Goal: Task Accomplishment & Management: Use online tool/utility

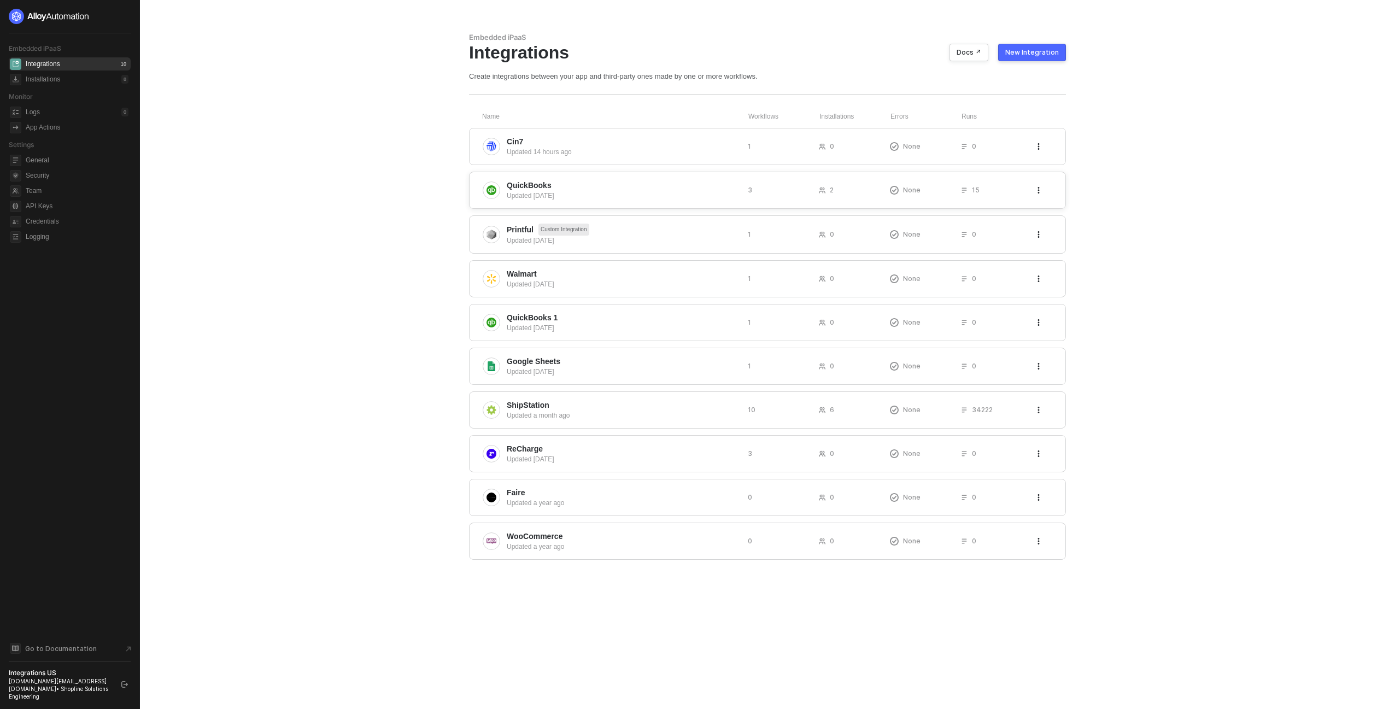
click at [559, 188] on span "QuickBooks" at bounding box center [623, 185] width 232 height 11
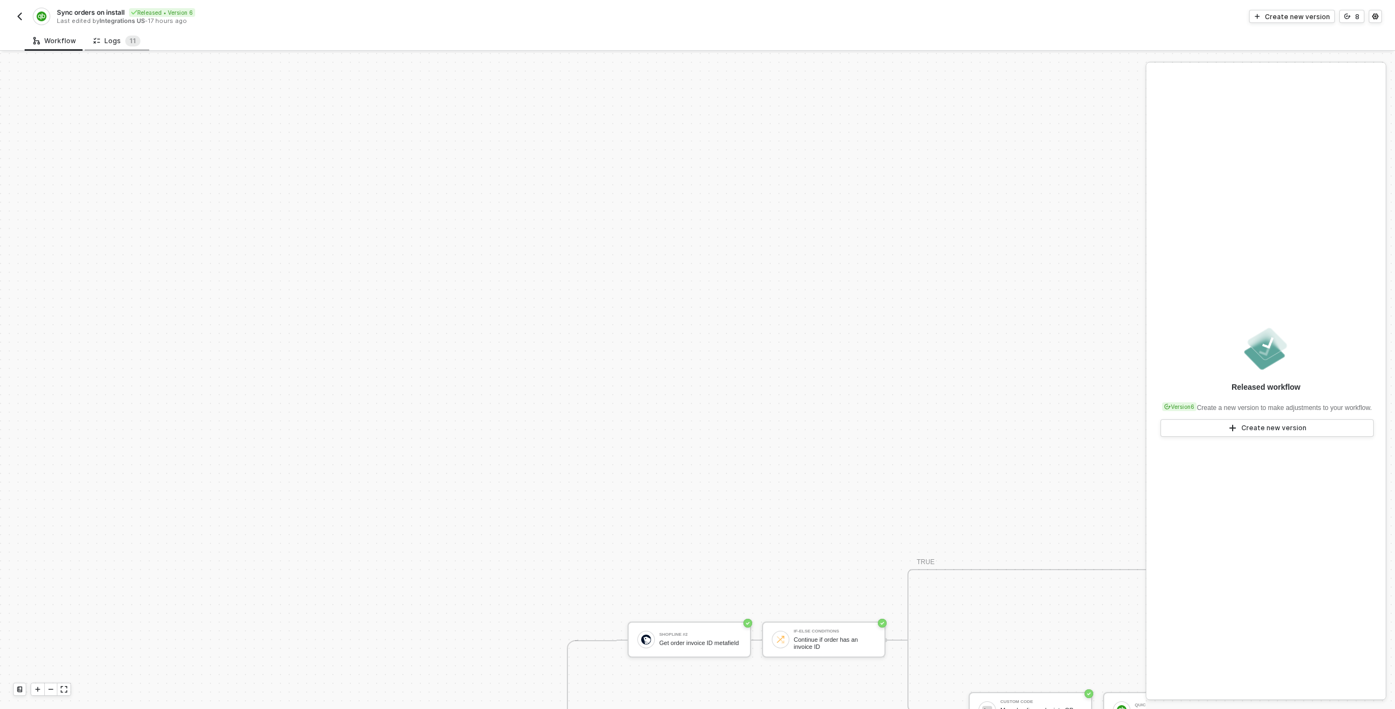
scroll to position [382, 0]
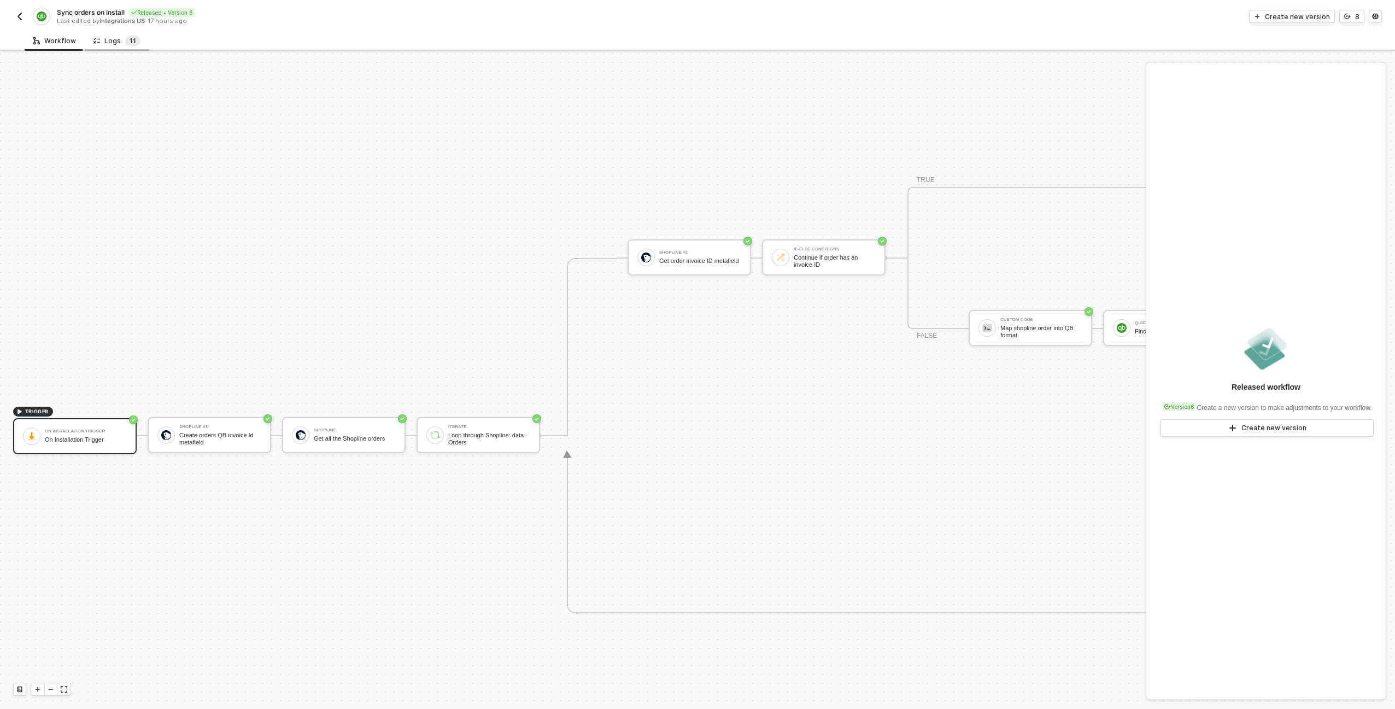
click at [130, 37] on span "1" at bounding box center [131, 41] width 3 height 8
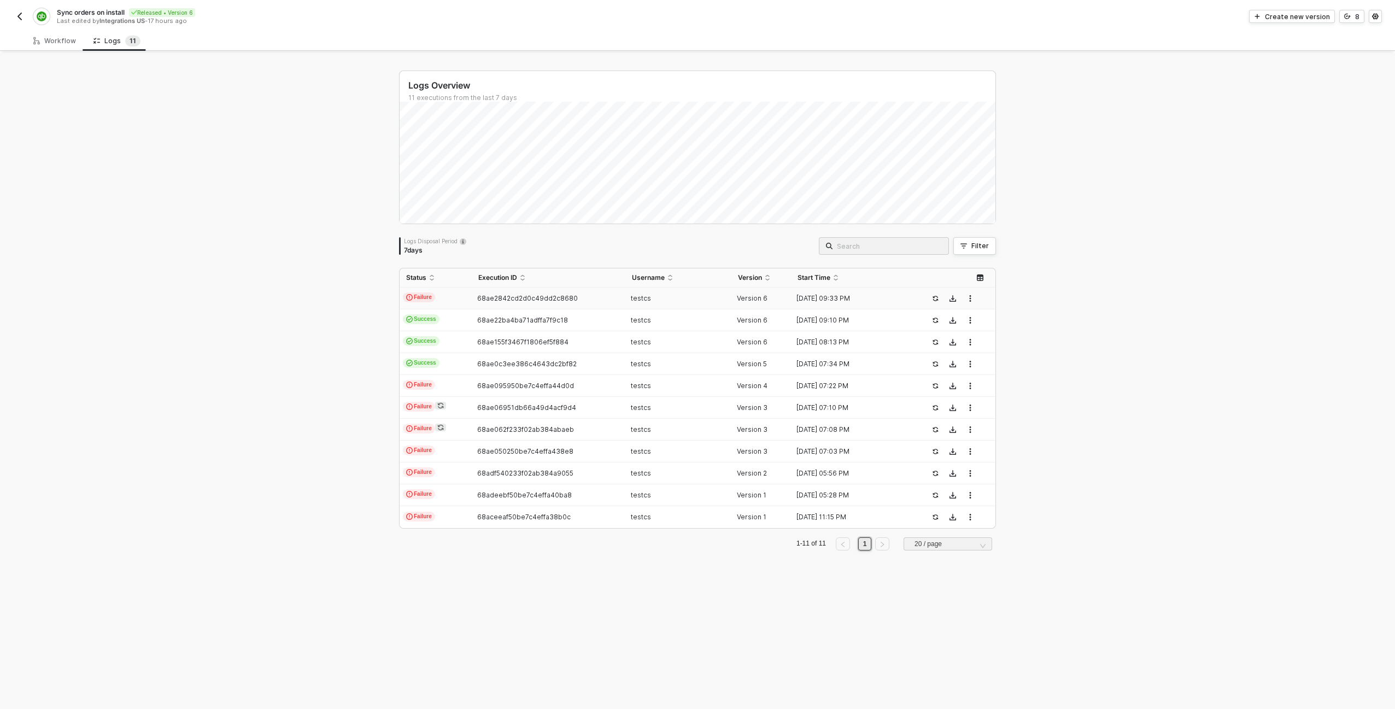
click at [456, 298] on td "Failure" at bounding box center [436, 299] width 72 height 22
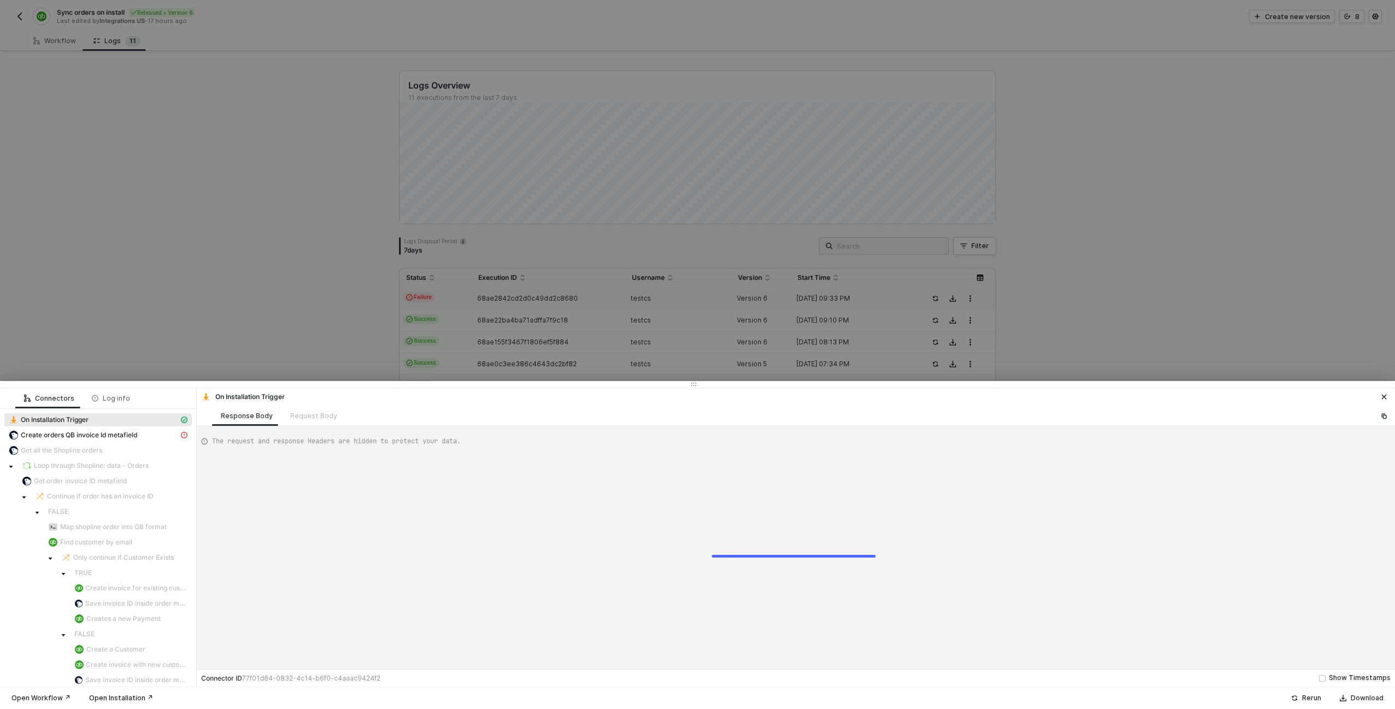
scroll to position [30, 0]
click at [114, 438] on span "Create orders QB invoice Id metafield" at bounding box center [79, 435] width 116 height 9
type textarea "{ "statusCode": 500, "message": "Error : {\"errors\":\"metafield definition is …"
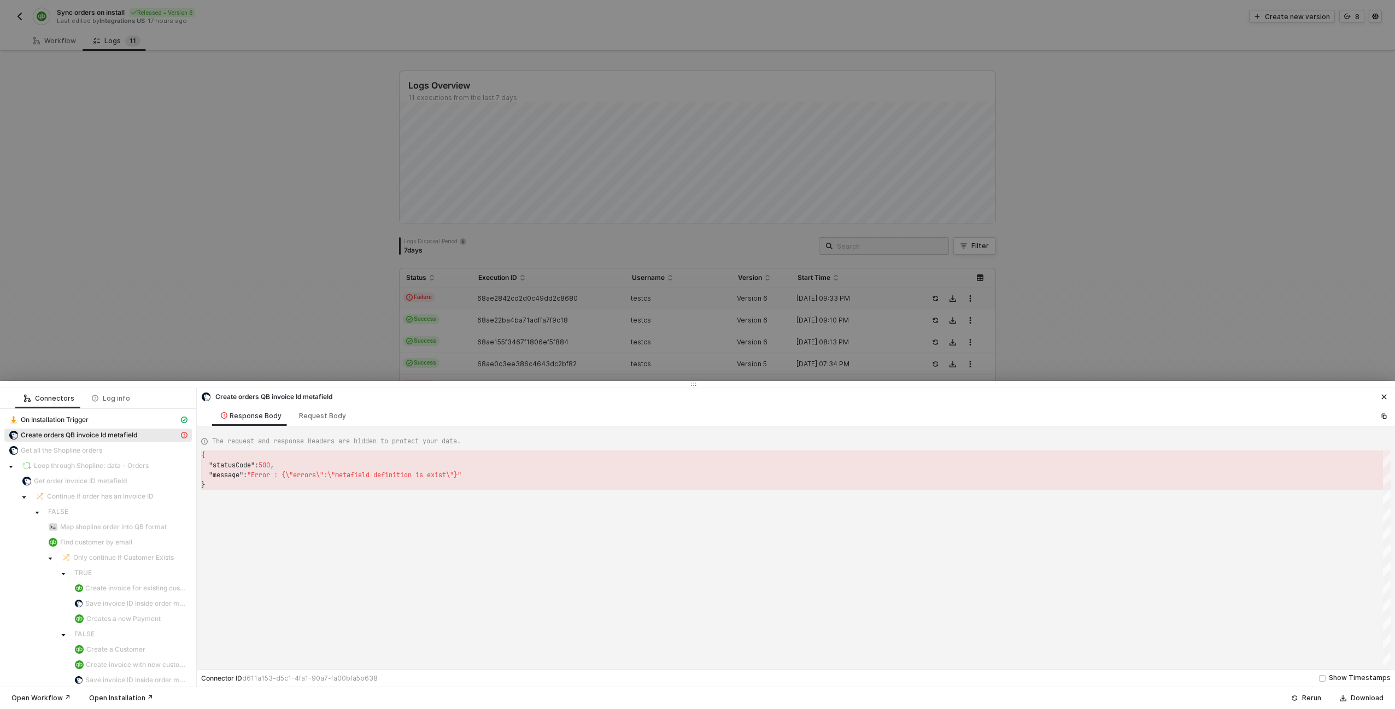
click at [140, 208] on div at bounding box center [697, 354] width 1395 height 709
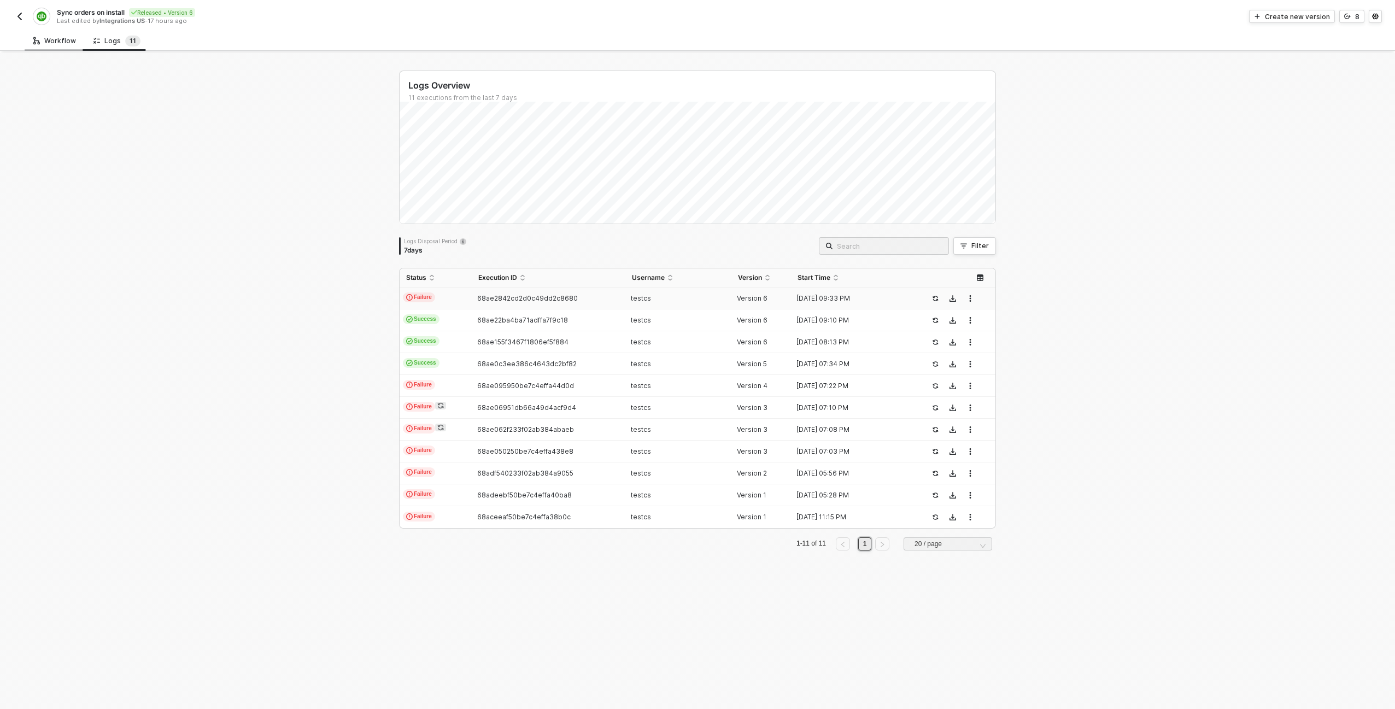
click at [41, 38] on div "Workflow" at bounding box center [54, 41] width 43 height 9
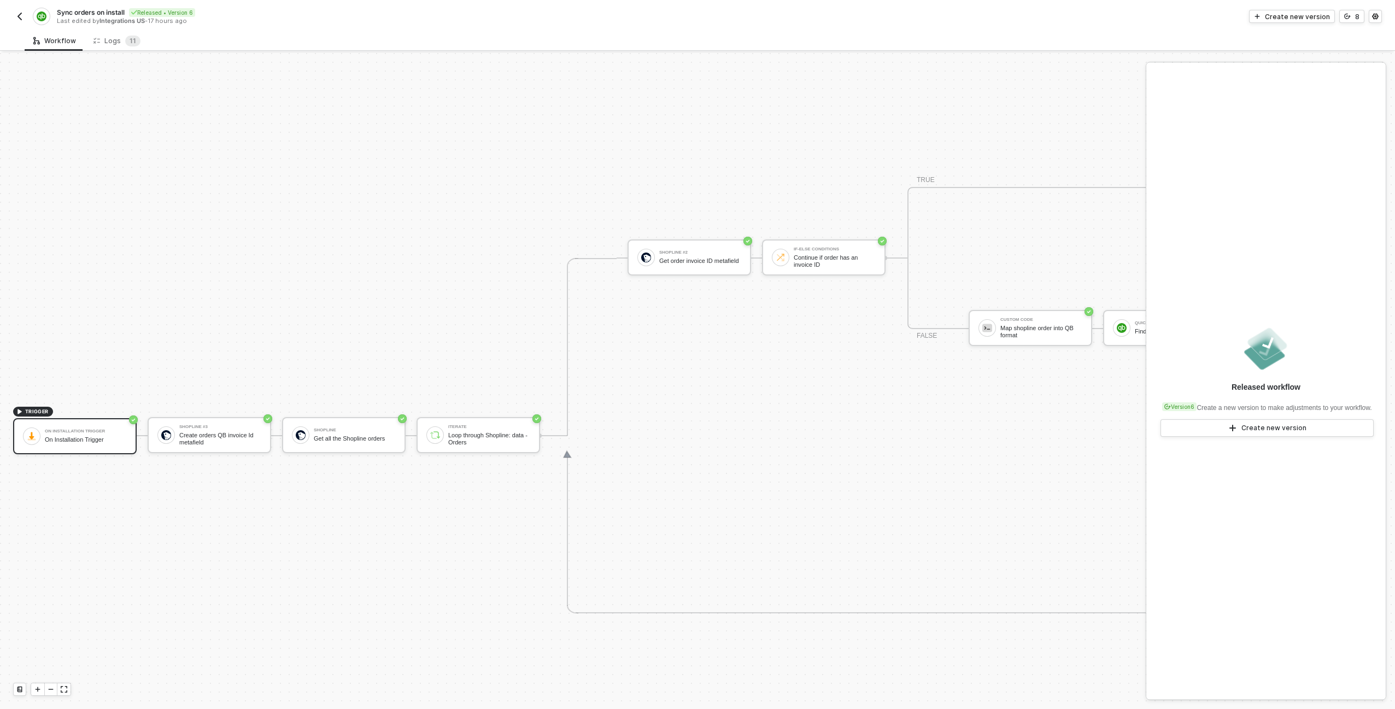
click at [22, 10] on button "button" at bounding box center [19, 16] width 13 height 13
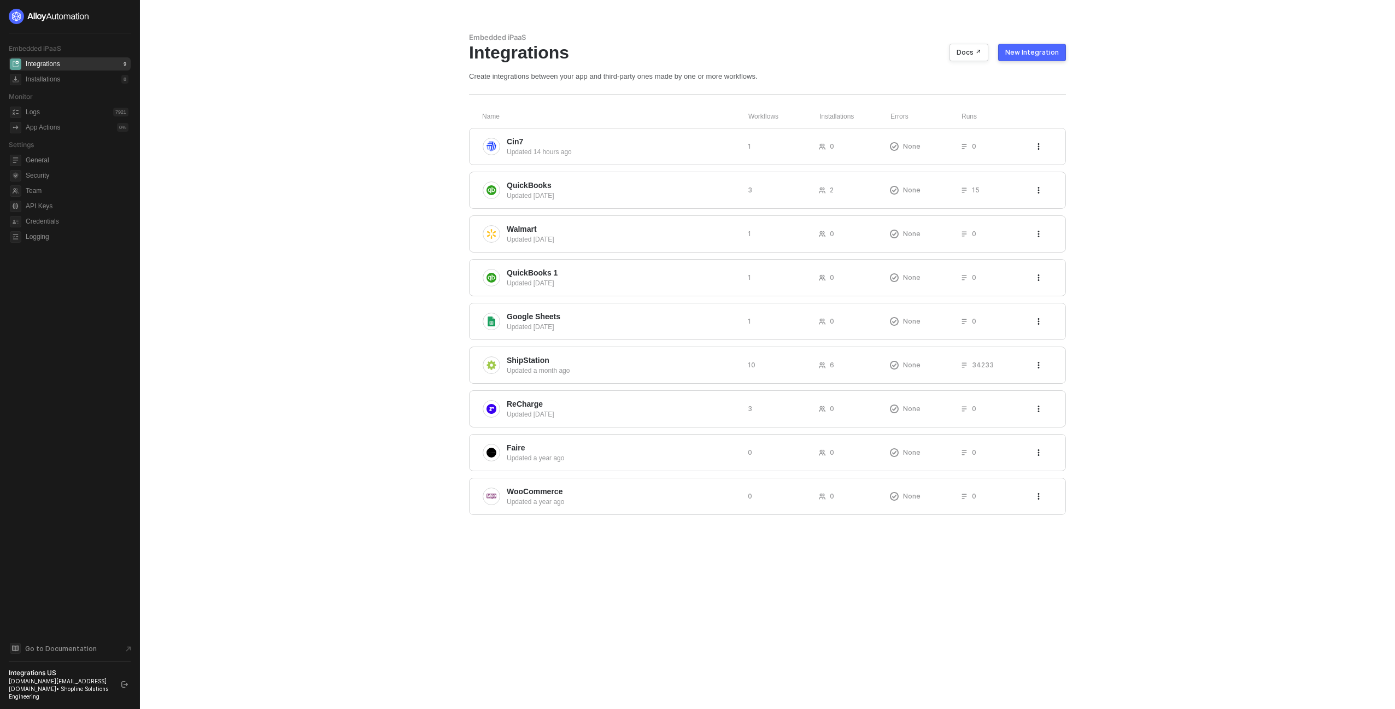
click at [1127, 63] on main "Embedded iPaaS Integrations Docs ↗ New Integration Create integrations between …" at bounding box center [697, 354] width 1395 height 709
click at [1043, 51] on div "New Integration" at bounding box center [1032, 52] width 54 height 9
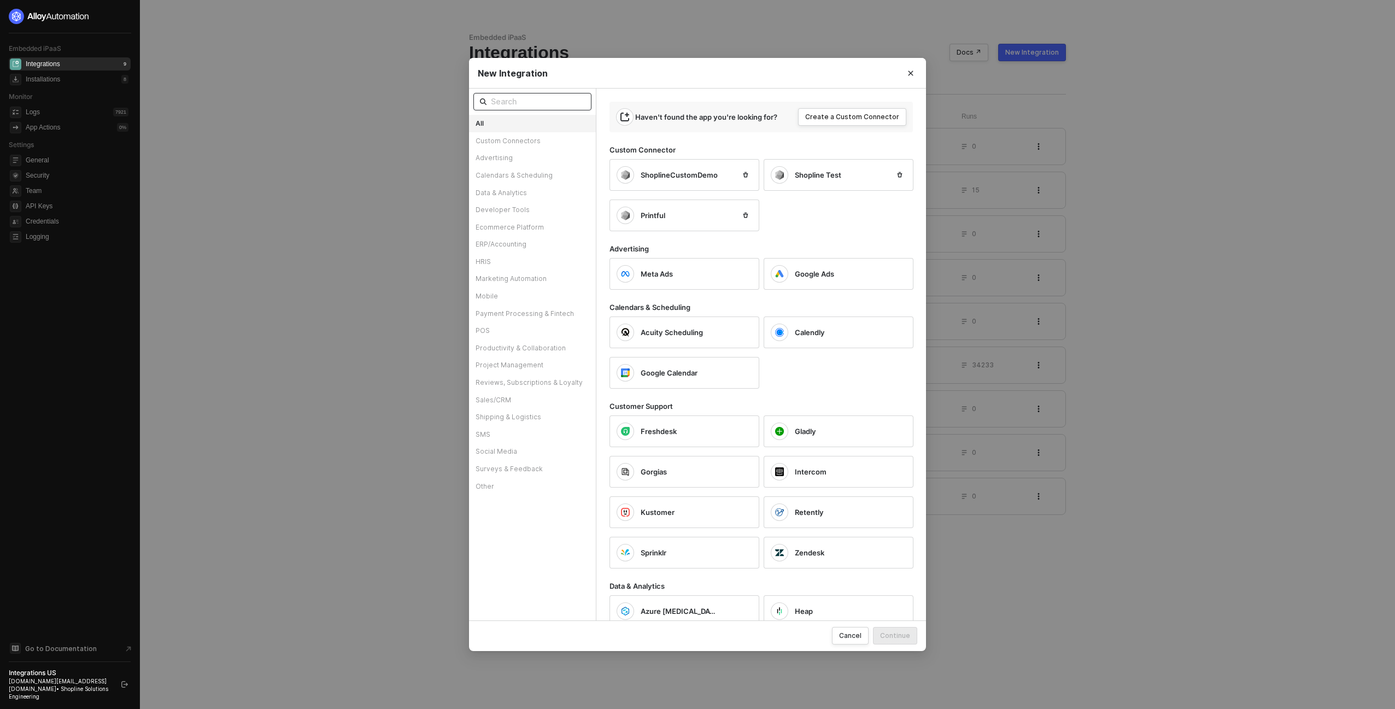
click at [523, 102] on input "text" at bounding box center [538, 102] width 94 height 12
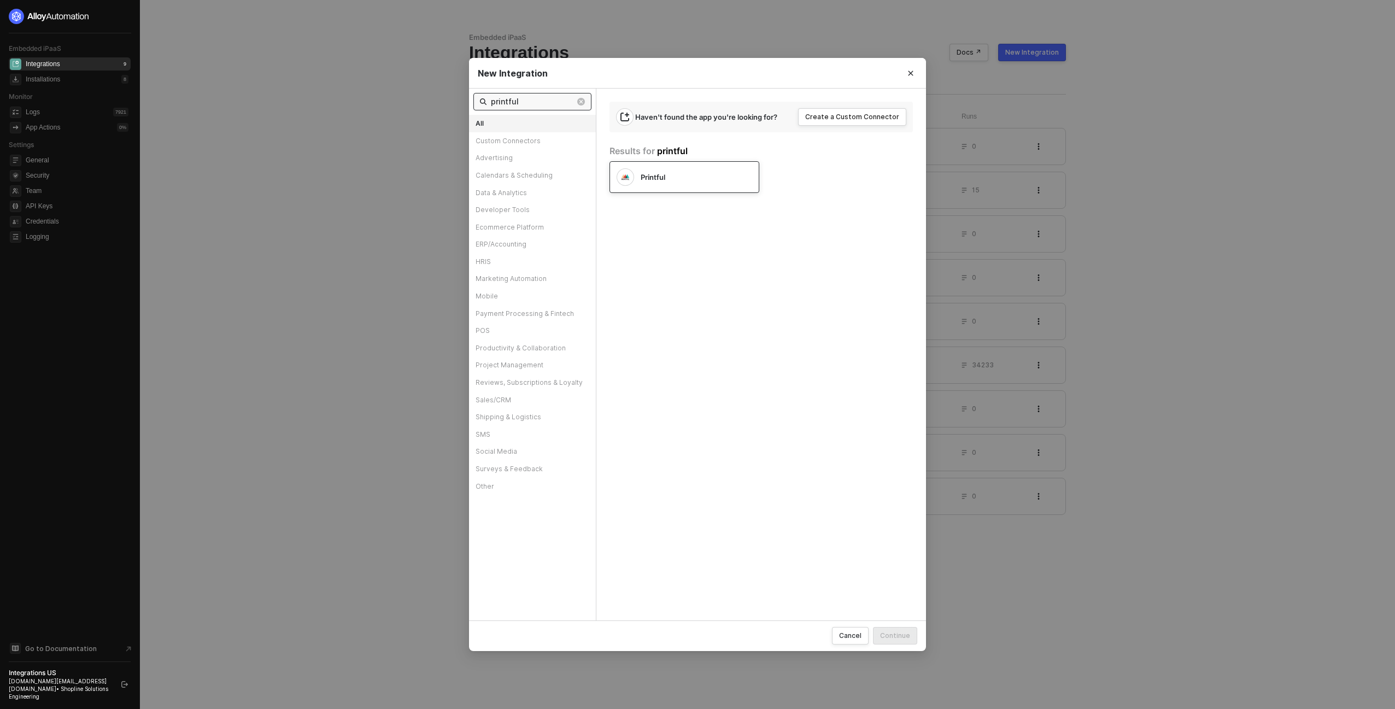
type input "printful"
click at [630, 171] on div at bounding box center [625, 176] width 17 height 17
click at [904, 637] on div "Continue" at bounding box center [895, 635] width 30 height 9
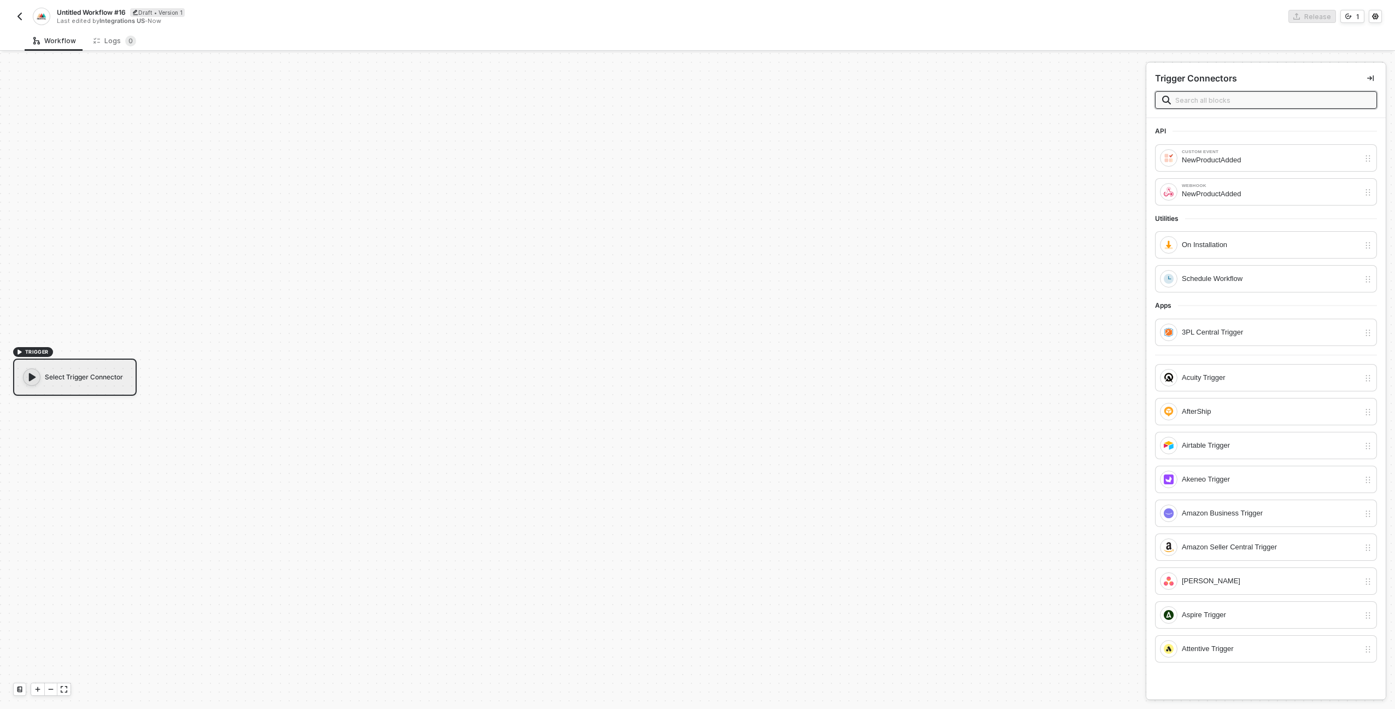
click at [1253, 103] on input "text" at bounding box center [1272, 100] width 195 height 12
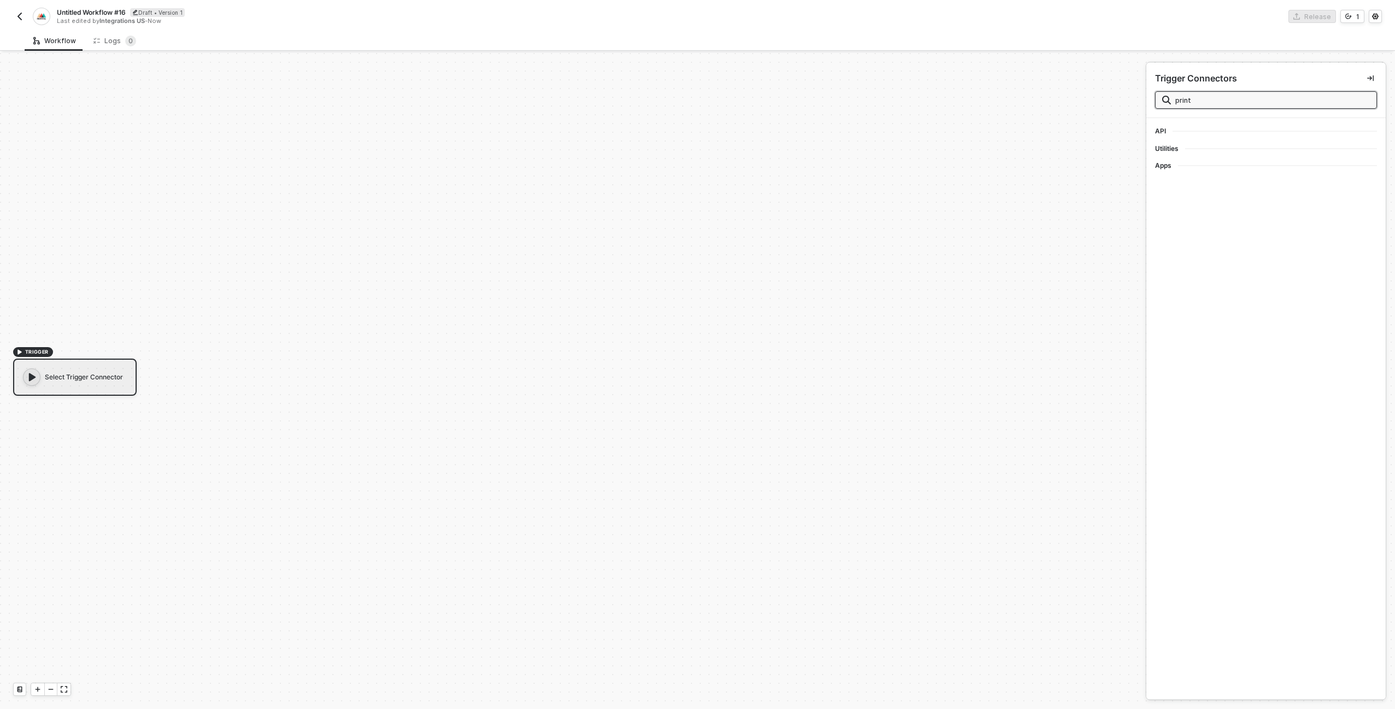
type input "="
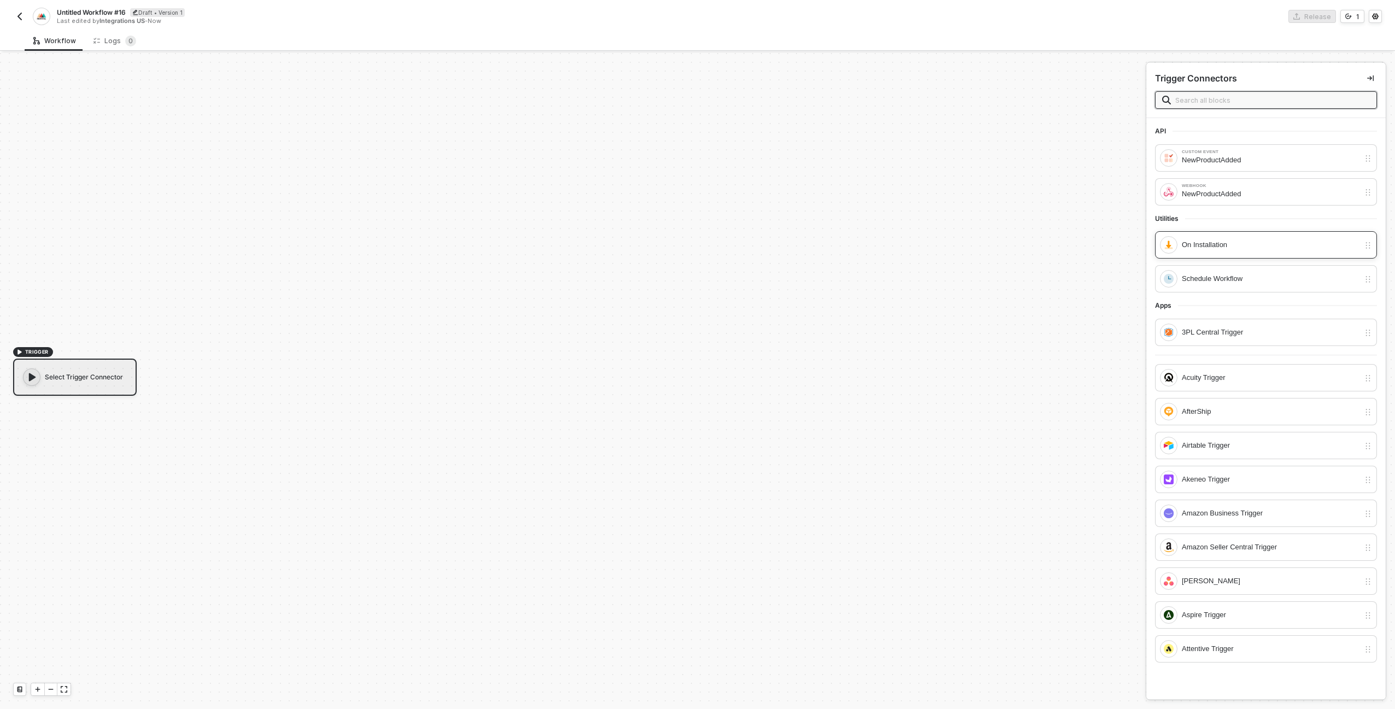
click at [1269, 247] on div "On Installation" at bounding box center [1271, 245] width 178 height 12
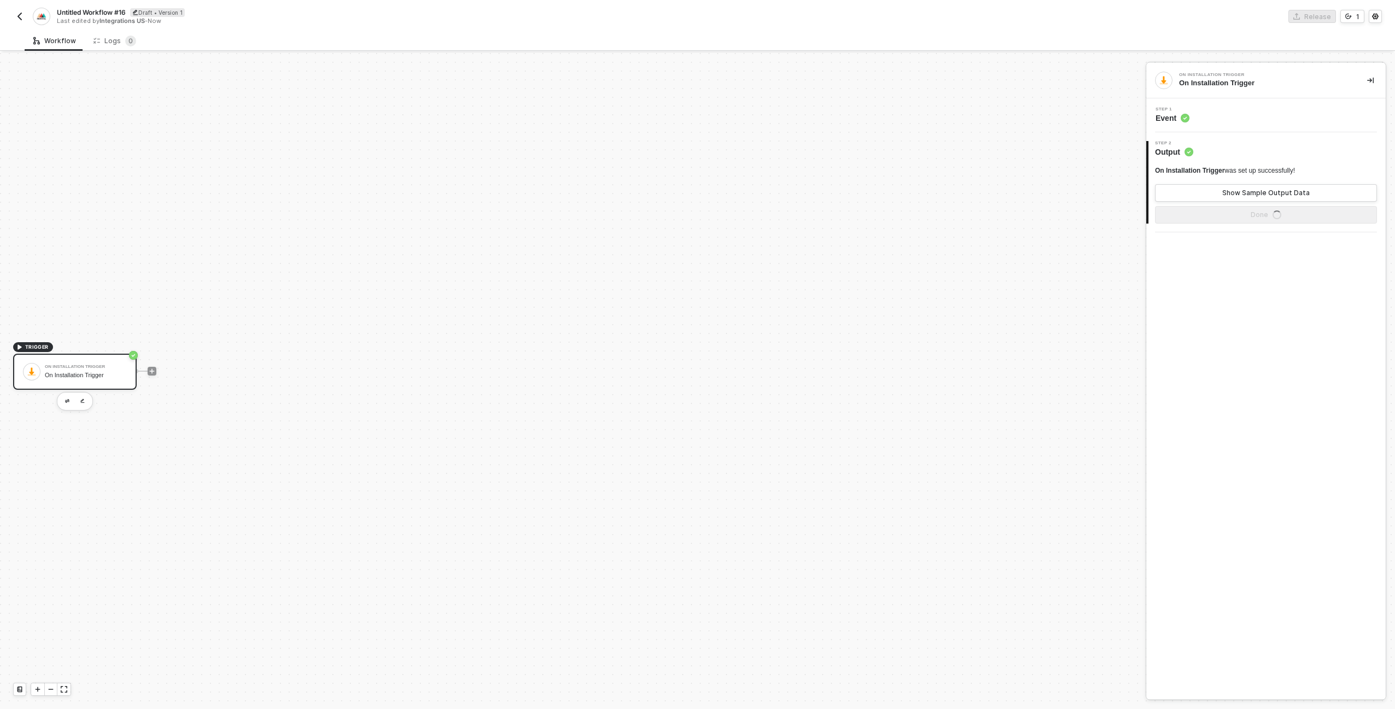
click at [154, 372] on icon "icon-play" at bounding box center [152, 371] width 7 height 7
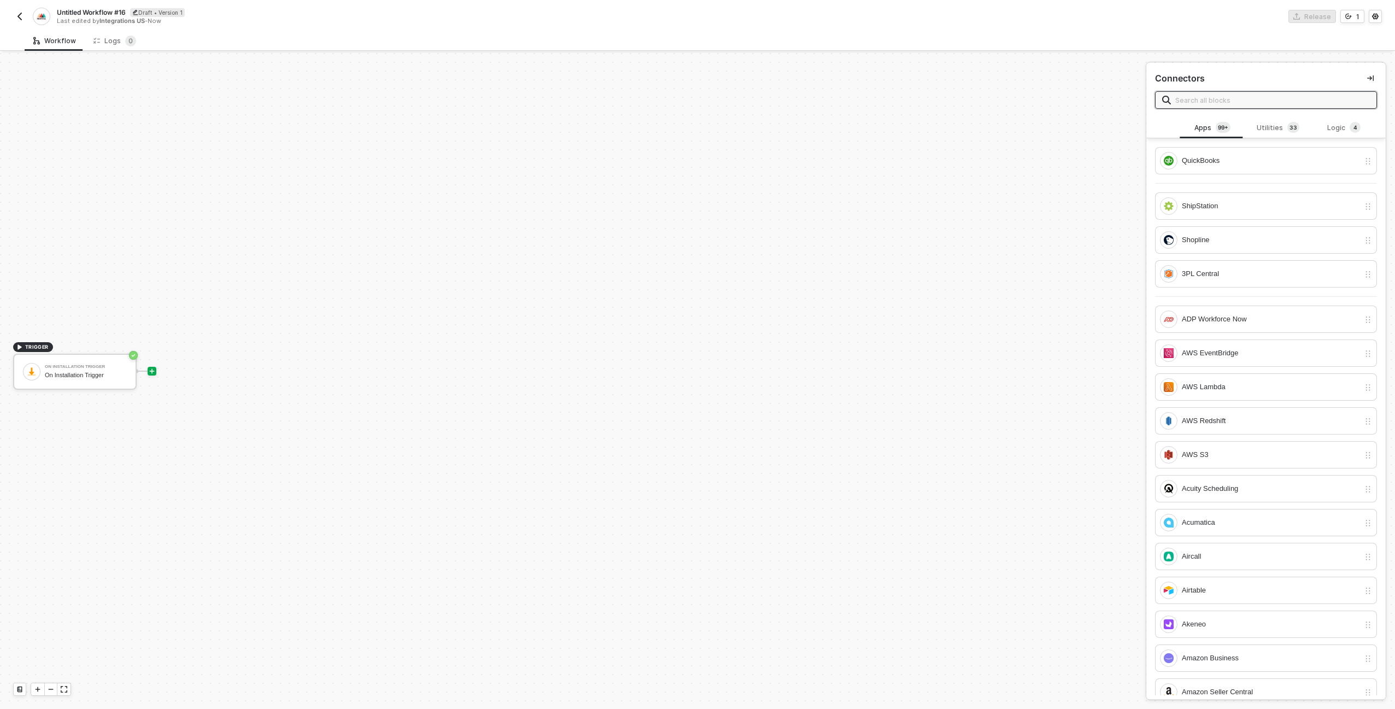
click at [1219, 102] on input "text" at bounding box center [1272, 100] width 195 height 12
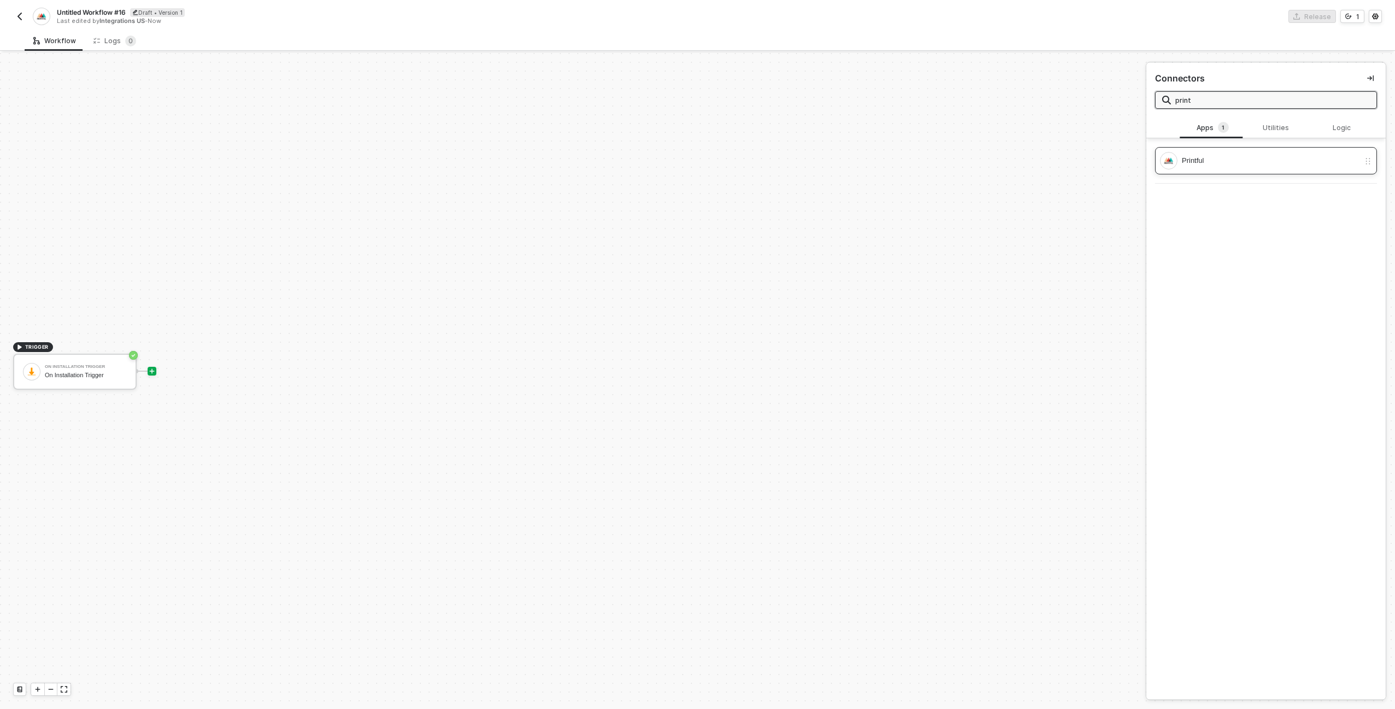
type input "print"
click at [1217, 153] on div "Printful" at bounding box center [1260, 160] width 200 height 17
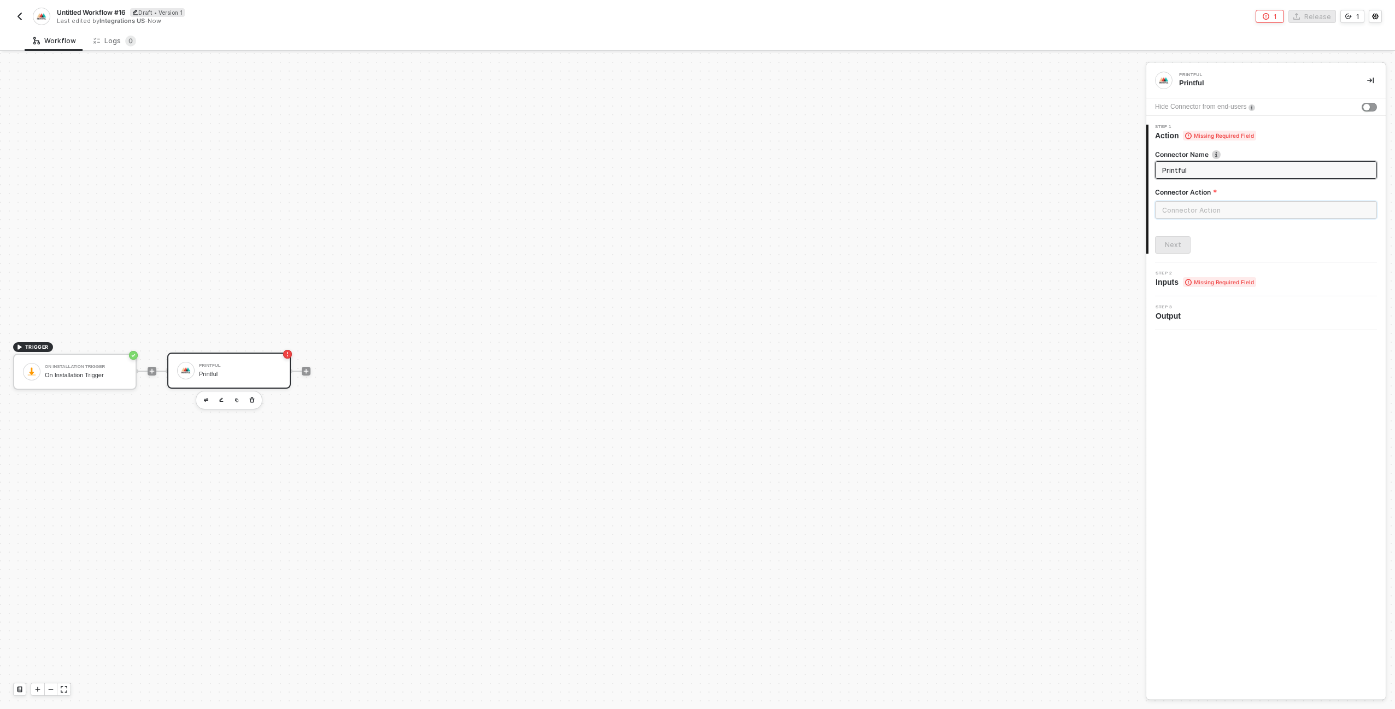
click at [1215, 215] on input "text" at bounding box center [1266, 209] width 222 height 17
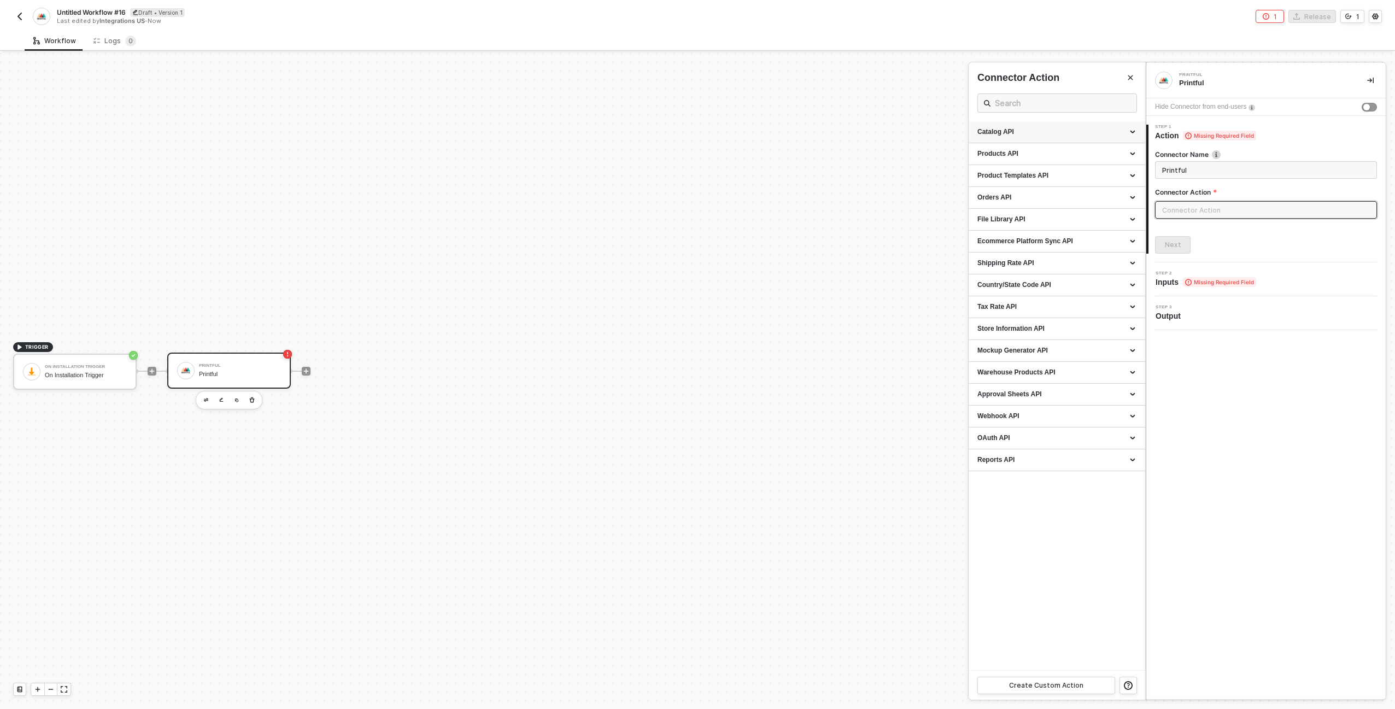
click at [1076, 134] on div "Catalog API" at bounding box center [1056, 131] width 159 height 9
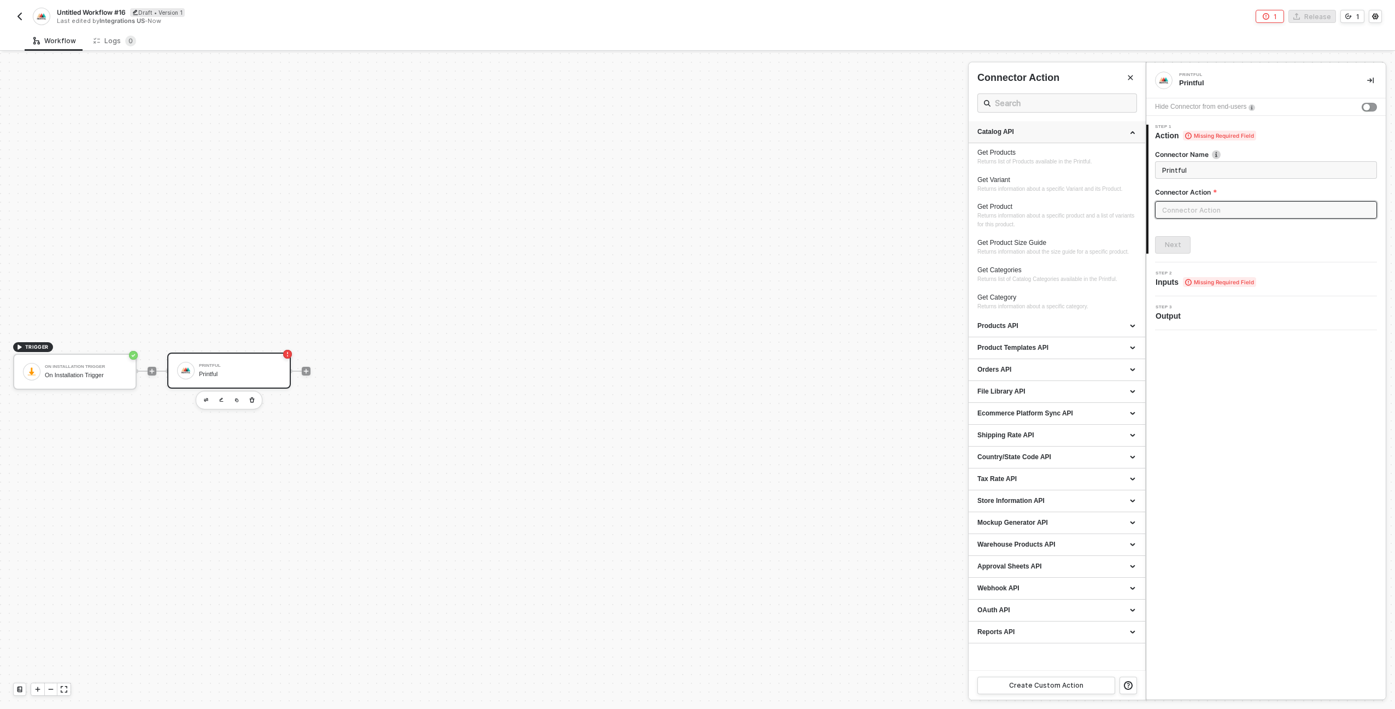
click at [1076, 134] on div "Catalog API" at bounding box center [1056, 131] width 159 height 9
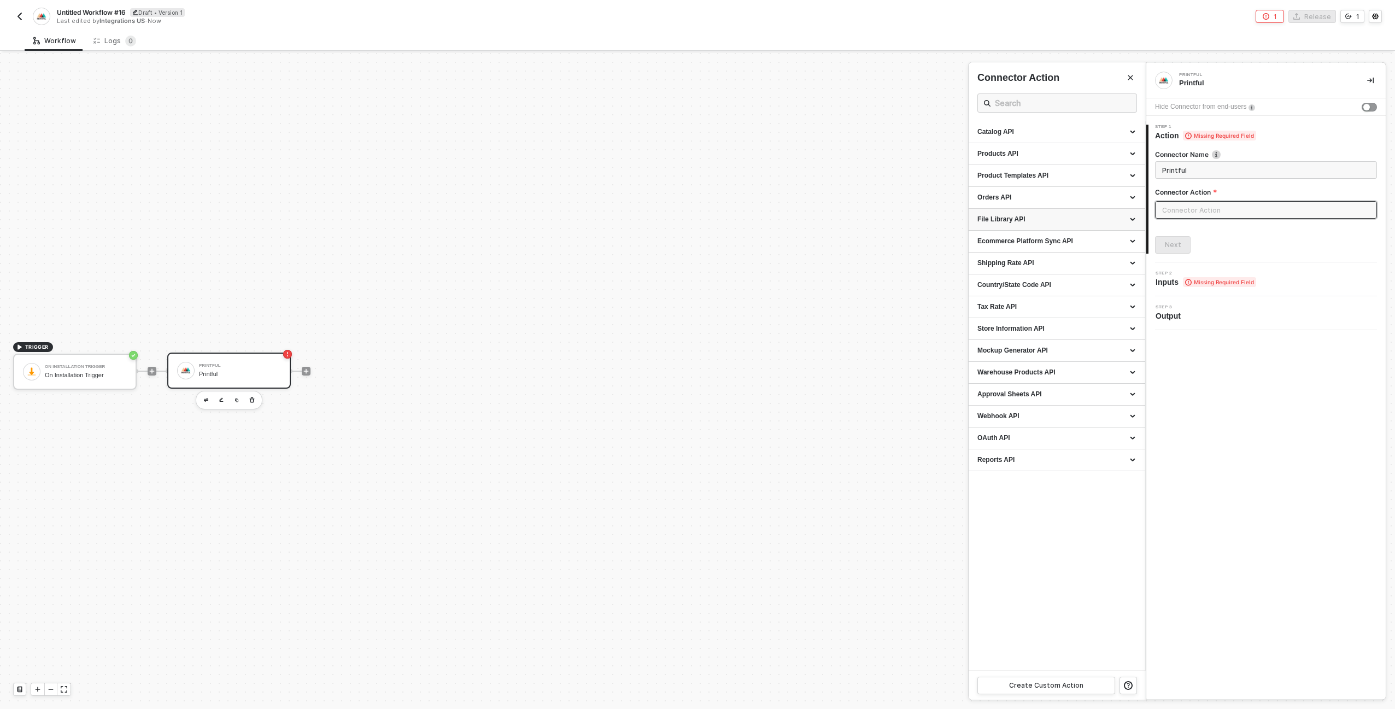
click at [1134, 213] on div "File Library API" at bounding box center [1057, 220] width 177 height 22
click at [792, 165] on div at bounding box center [697, 381] width 1395 height 656
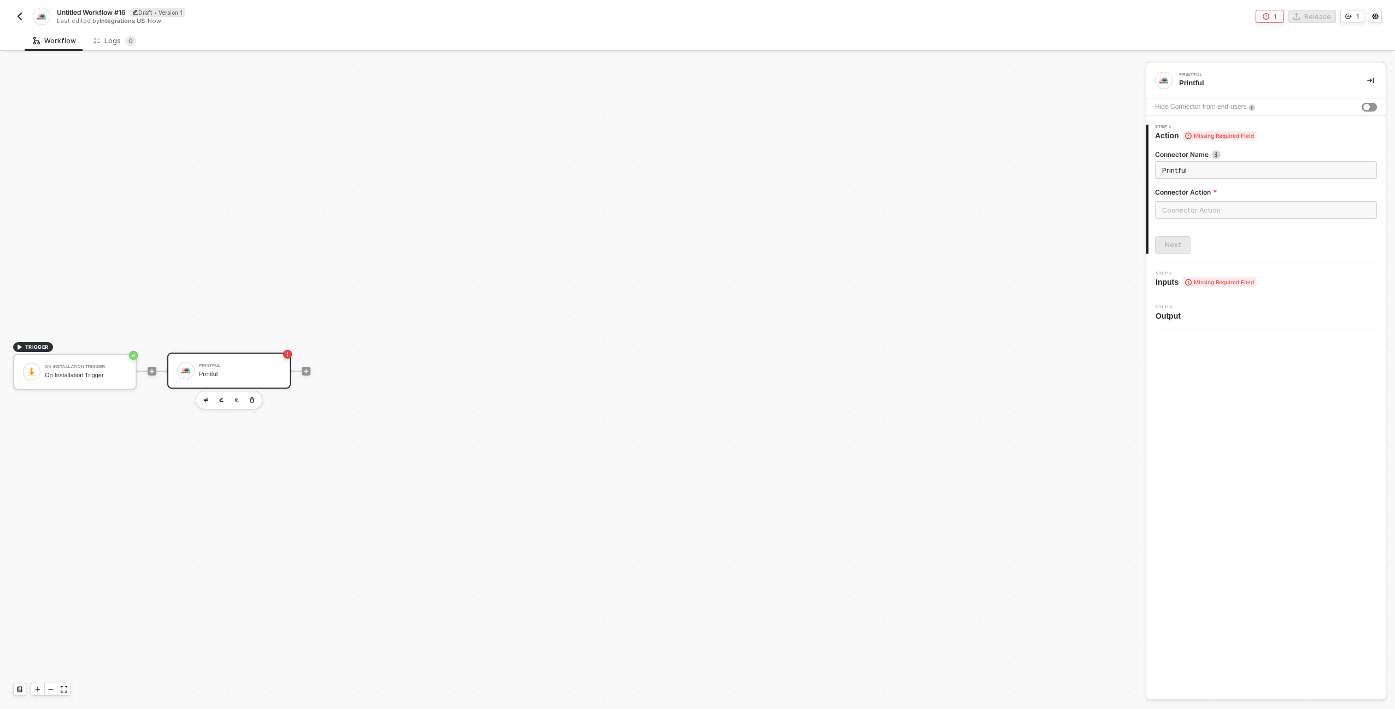
click at [22, 14] on img "button" at bounding box center [19, 16] width 9 height 9
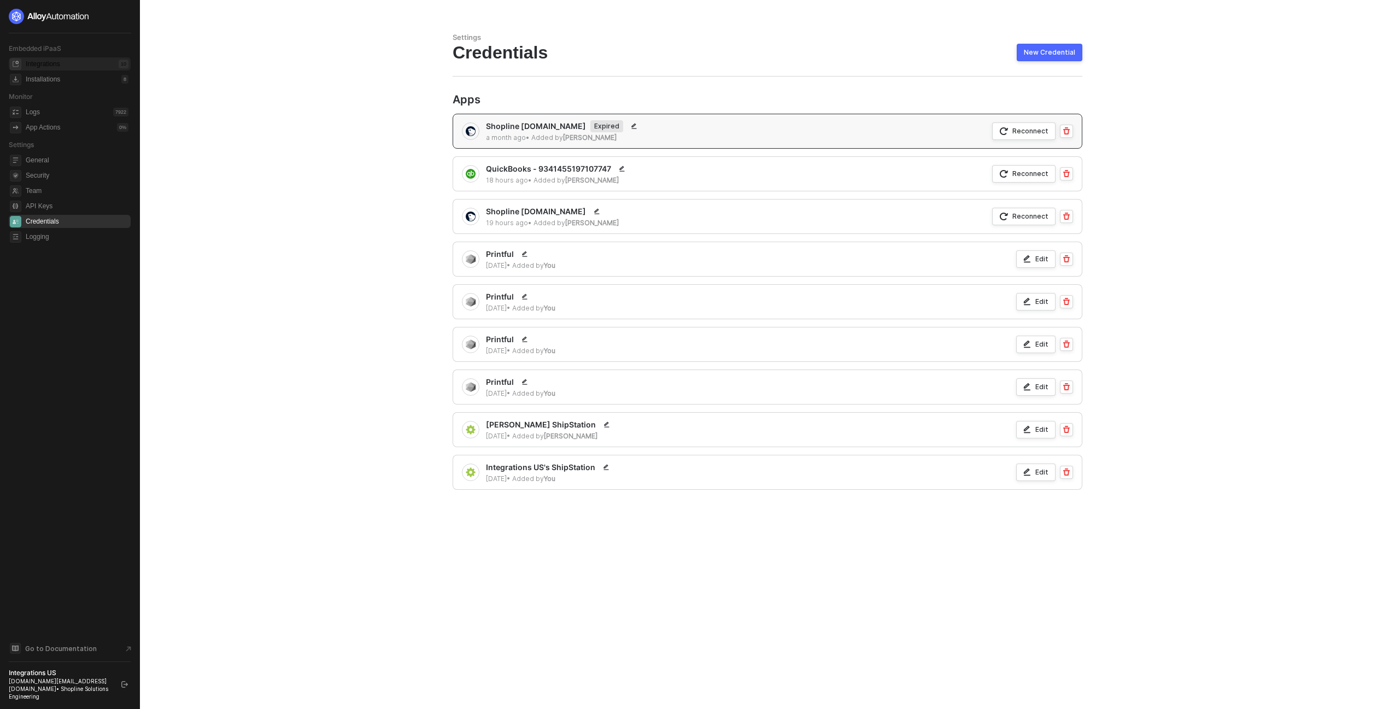
click at [35, 64] on div "Integrations" at bounding box center [43, 64] width 34 height 9
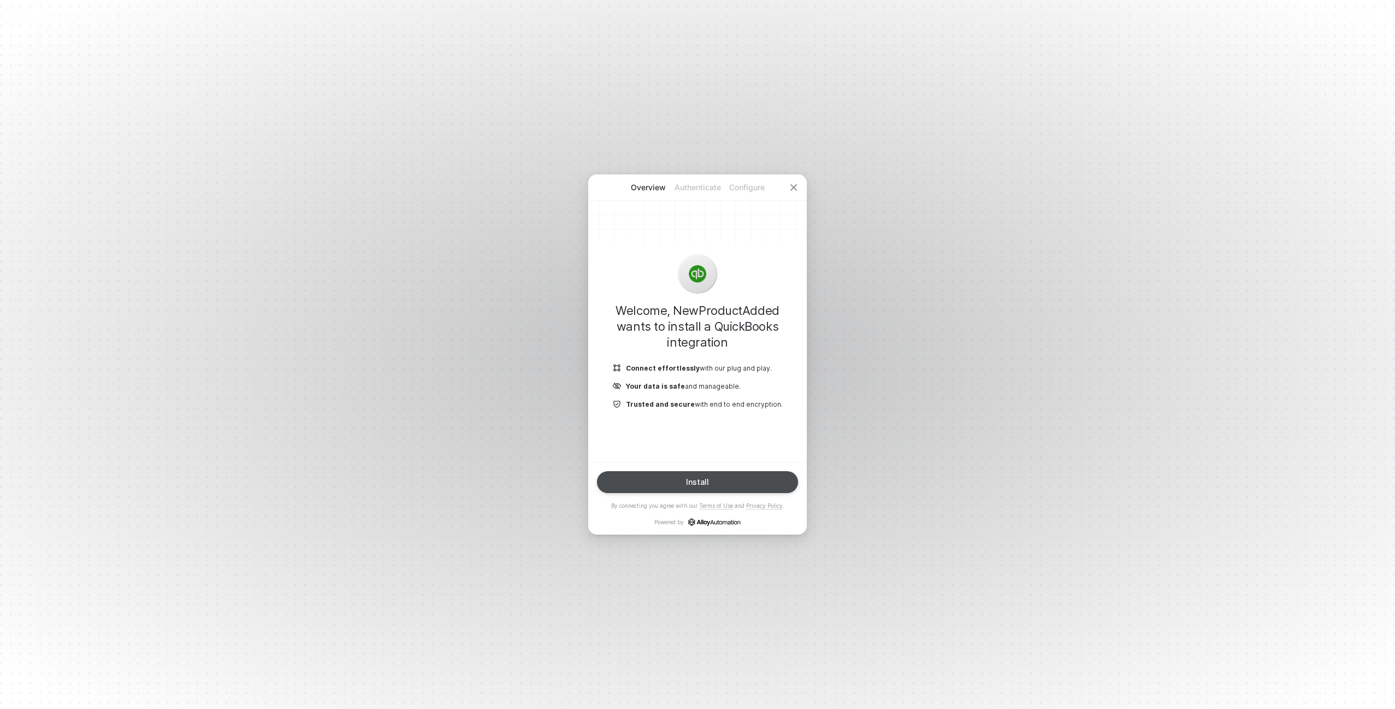
click at [719, 475] on button "Install" at bounding box center [697, 482] width 201 height 22
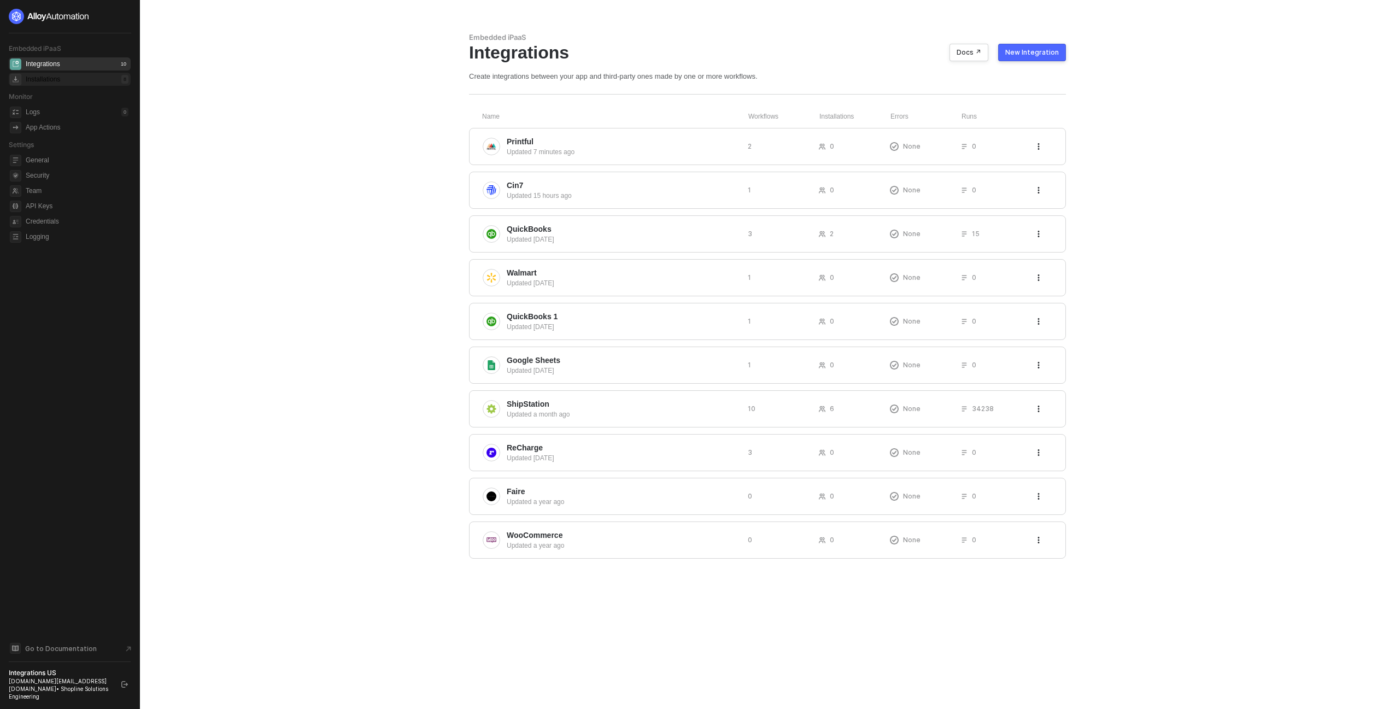
click at [78, 81] on div "Installations 8" at bounding box center [77, 79] width 103 height 13
